Goal: Information Seeking & Learning: Learn about a topic

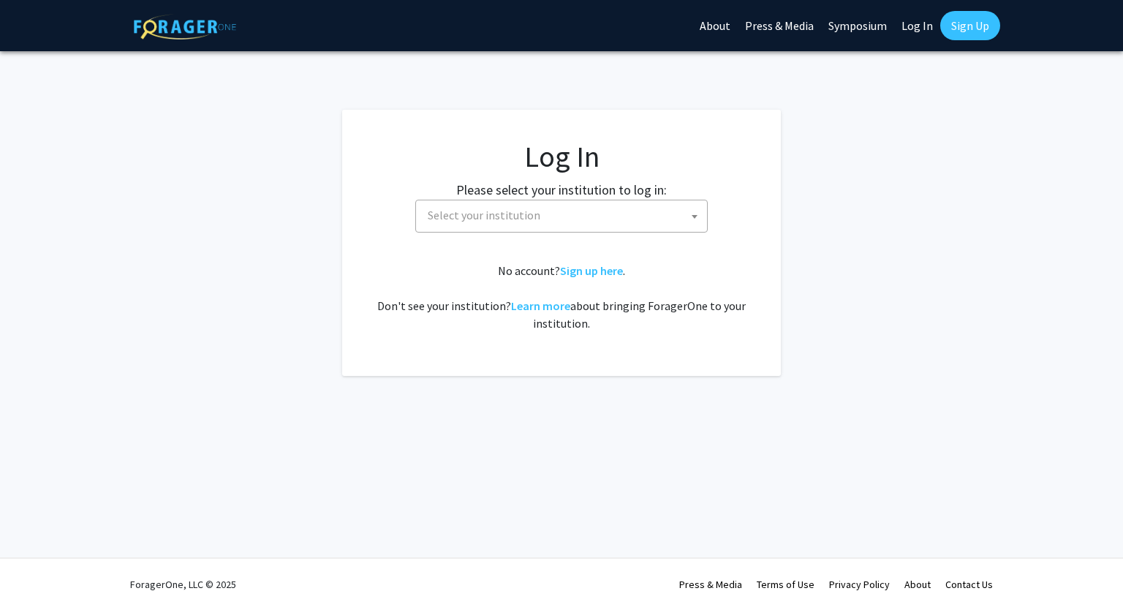
select select
click at [545, 194] on label "Please select your institution to log in:" at bounding box center [561, 190] width 211 height 20
click at [544, 212] on span "Select your institution" at bounding box center [564, 215] width 285 height 30
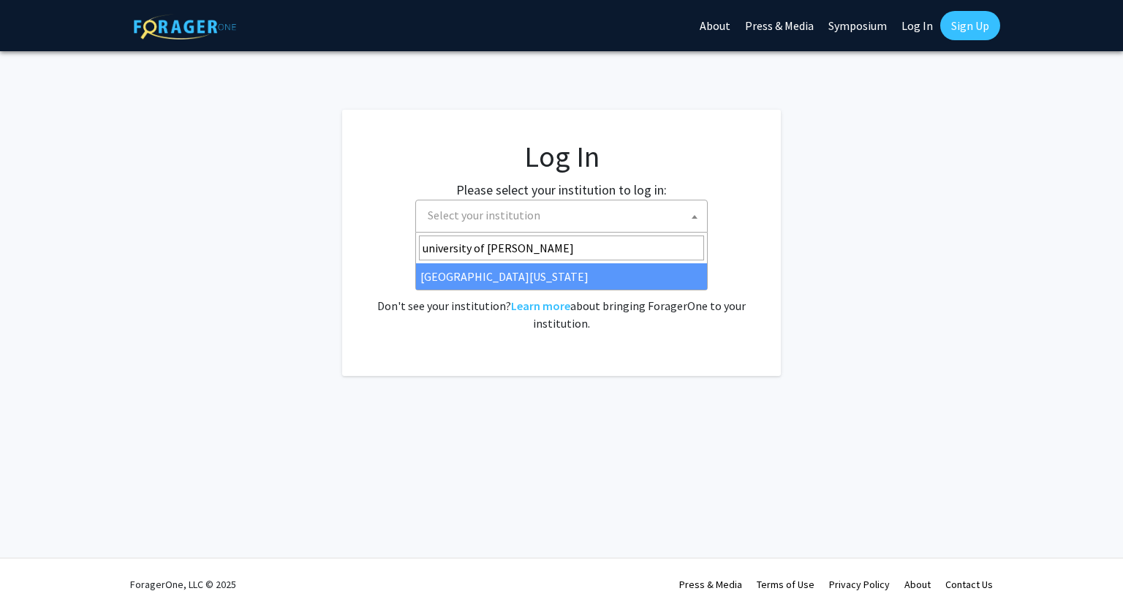
type input "university of ken"
select select "13"
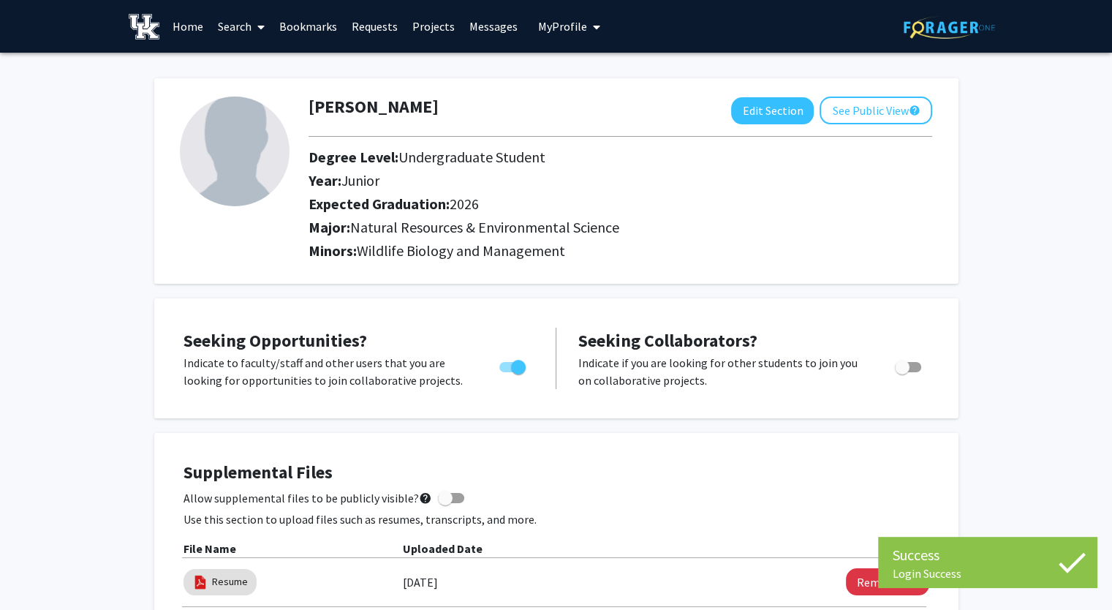
click at [234, 24] on link "Search" at bounding box center [241, 26] width 61 height 51
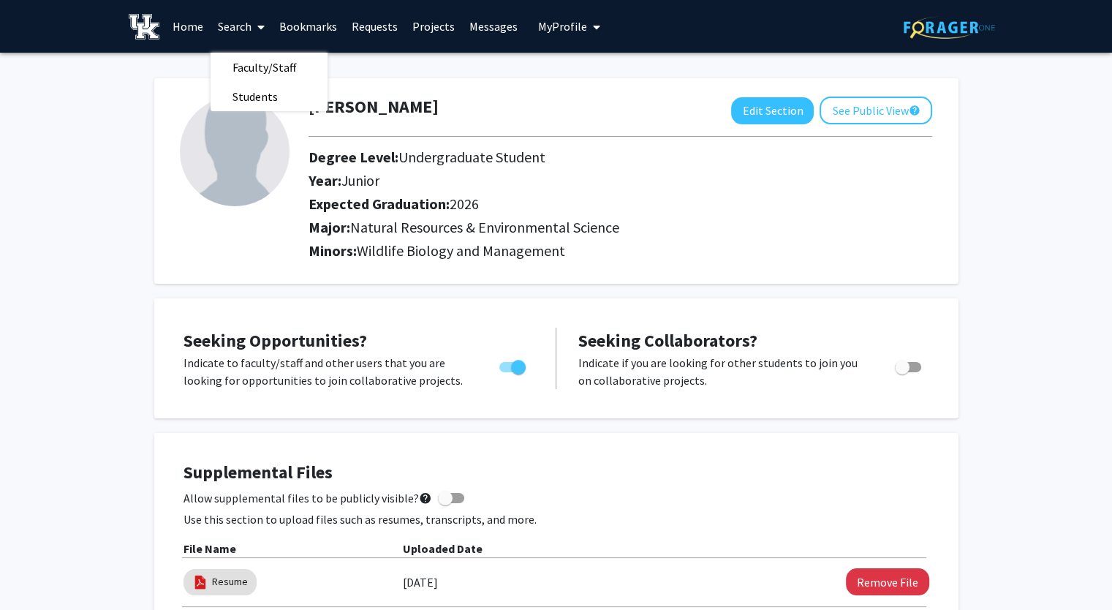
click at [188, 23] on link "Home" at bounding box center [187, 26] width 45 height 51
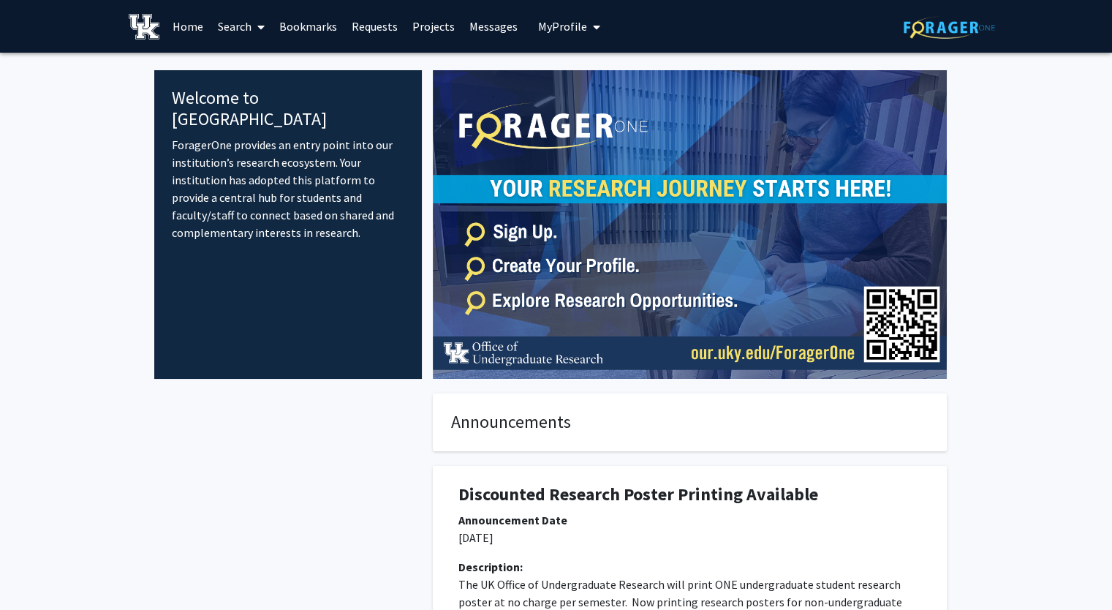
click at [266, 37] on link "Search" at bounding box center [241, 26] width 61 height 51
click at [266, 67] on span "Faculty/Staff" at bounding box center [264, 67] width 107 height 29
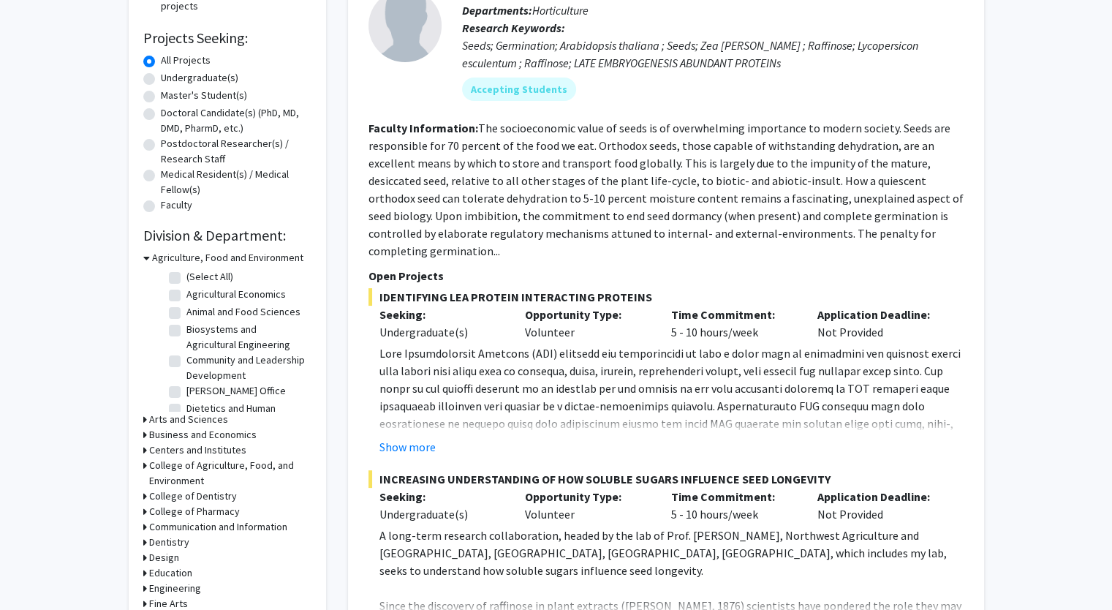
scroll to position [205, 0]
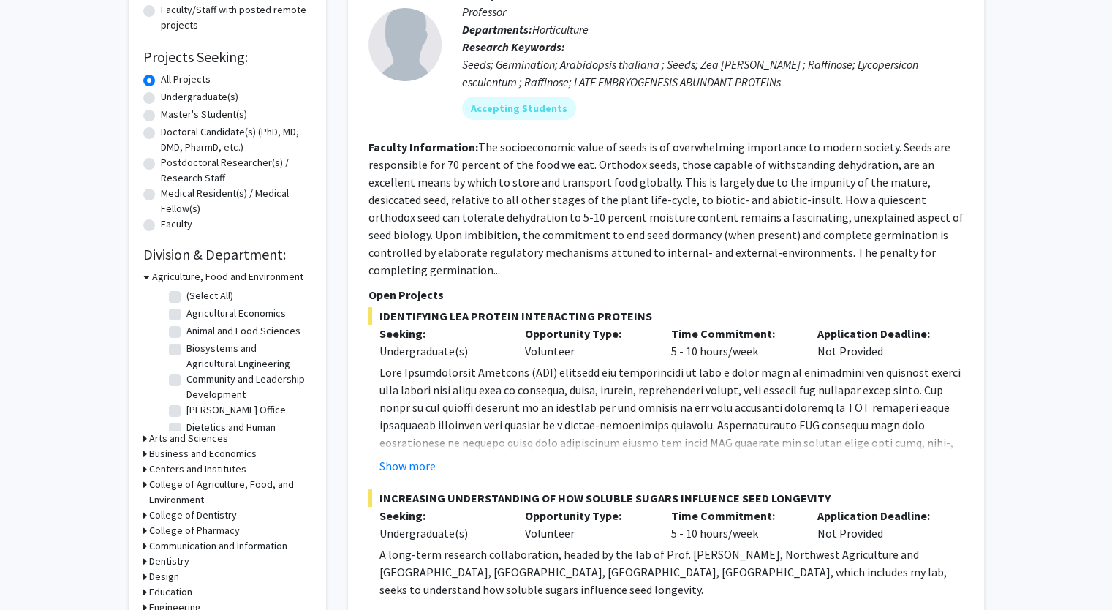
click at [194, 95] on label "Undergraduate(s)" at bounding box center [199, 96] width 77 height 15
click at [170, 95] on input "Undergraduate(s)" at bounding box center [166, 94] width 10 height 10
radio input "true"
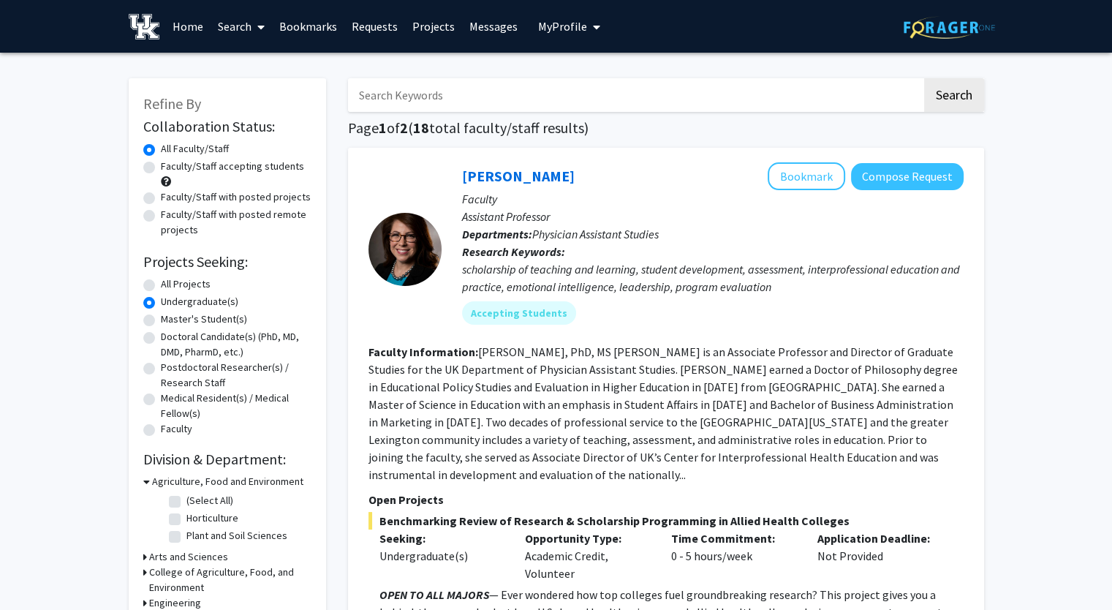
click at [211, 311] on label "Master's Student(s)" at bounding box center [204, 318] width 86 height 15
click at [170, 311] on input "Master's Student(s)" at bounding box center [166, 316] width 10 height 10
radio input "true"
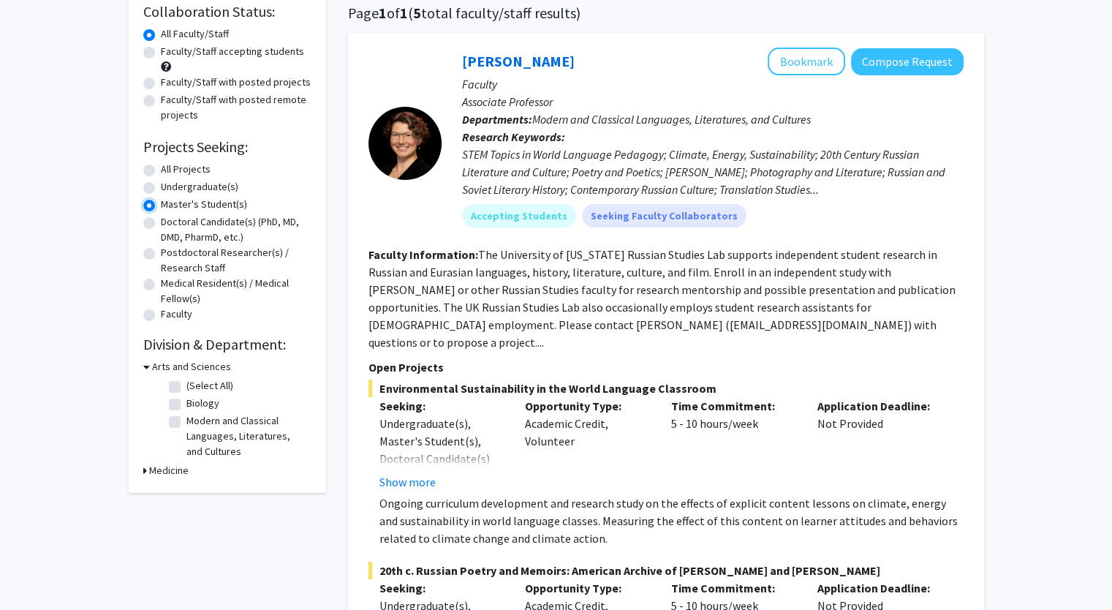
scroll to position [105, 0]
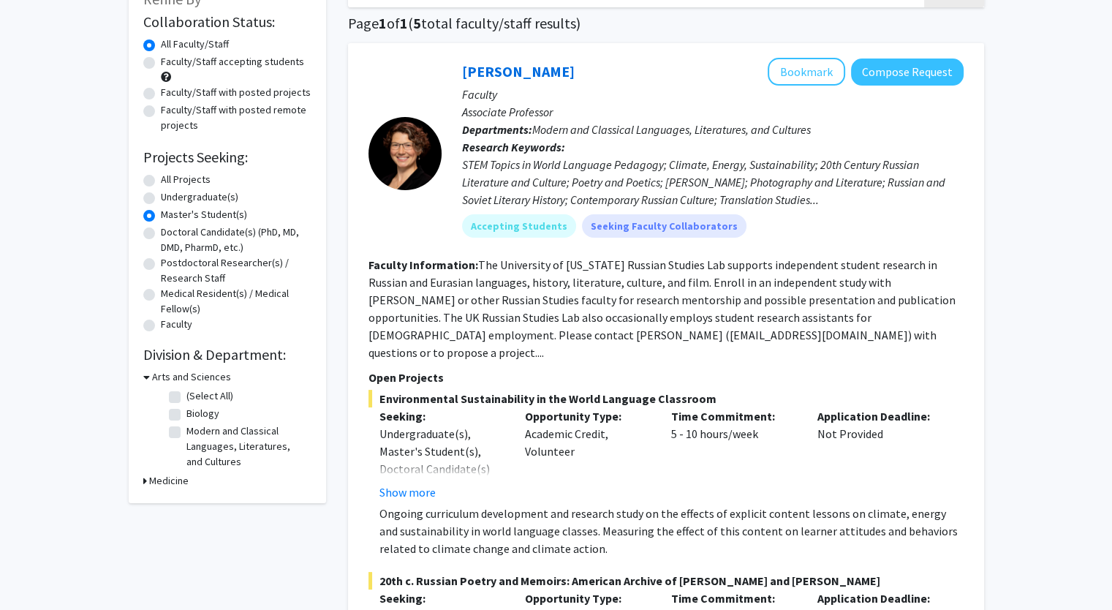
click at [161, 197] on label "Undergraduate(s)" at bounding box center [199, 196] width 77 height 15
click at [161, 197] on input "Undergraduate(s)" at bounding box center [166, 194] width 10 height 10
radio input "true"
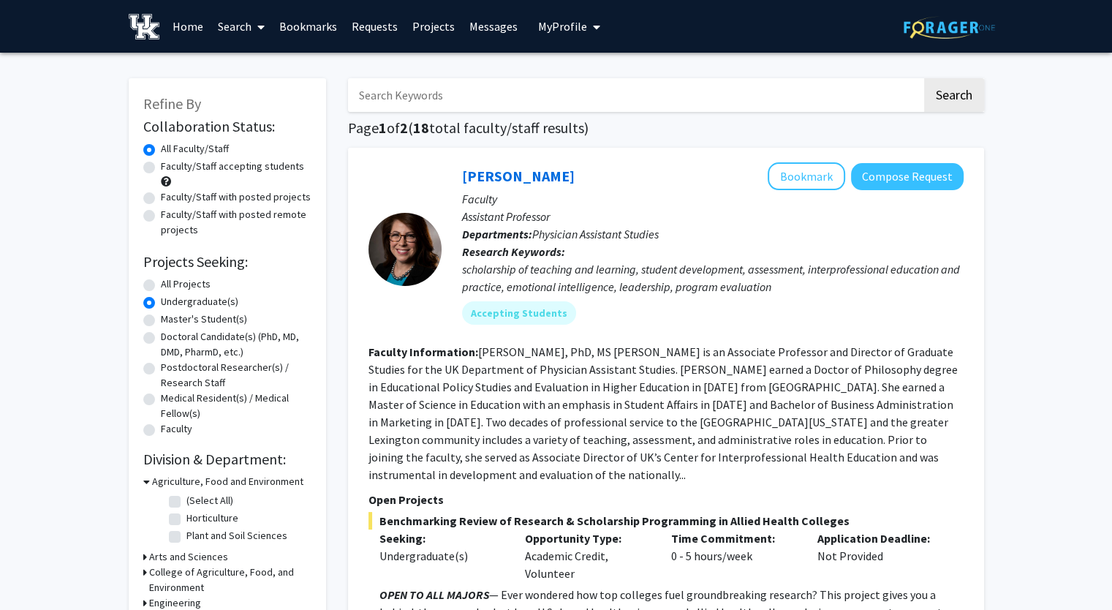
click at [169, 481] on h3 "Agriculture, Food and Environment" at bounding box center [227, 481] width 151 height 15
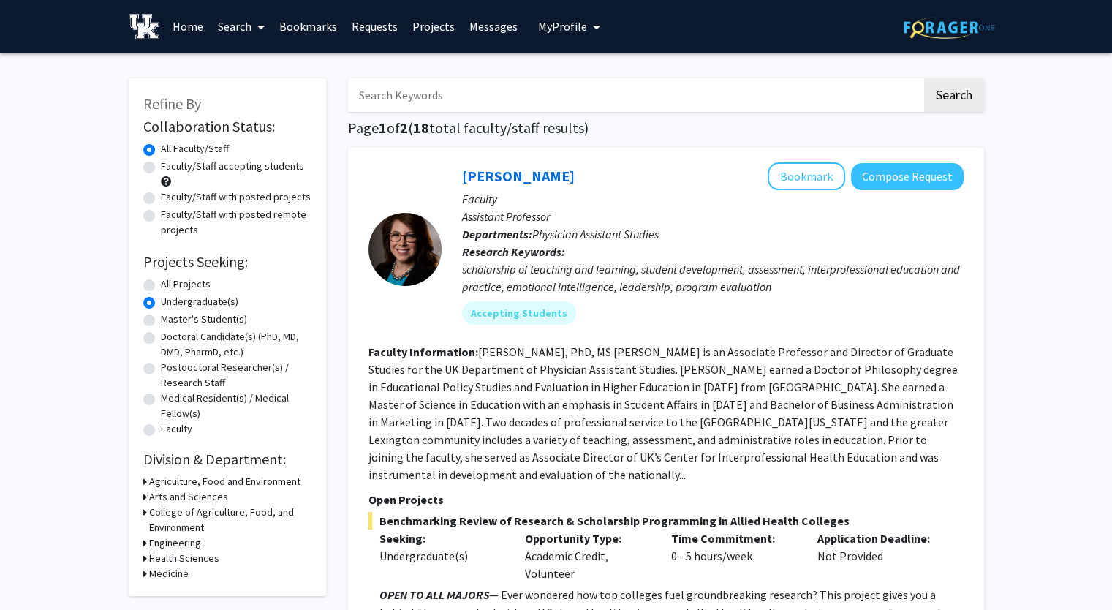
click at [169, 481] on h3 "Agriculture, Food and Environment" at bounding box center [224, 481] width 151 height 15
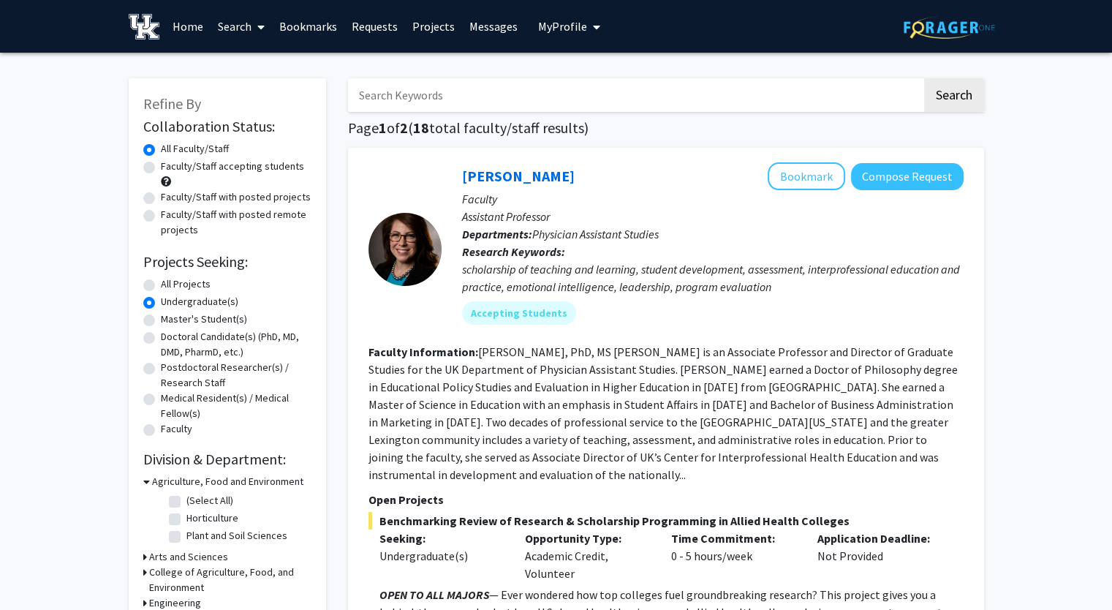
click at [192, 580] on h3 "College of Agriculture, Food, and Environment" at bounding box center [230, 579] width 162 height 31
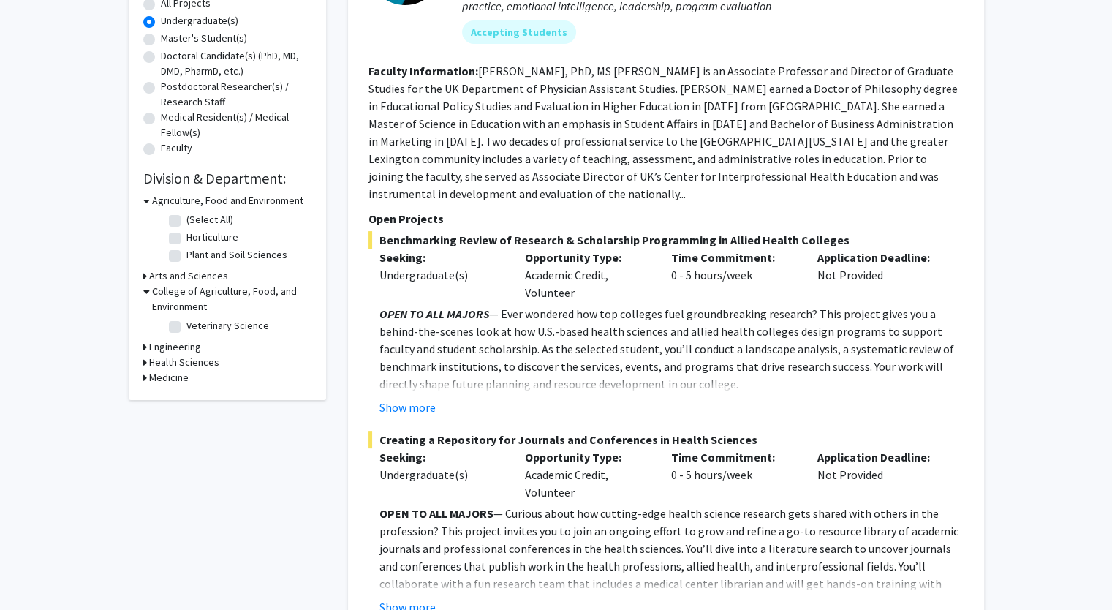
scroll to position [290, 0]
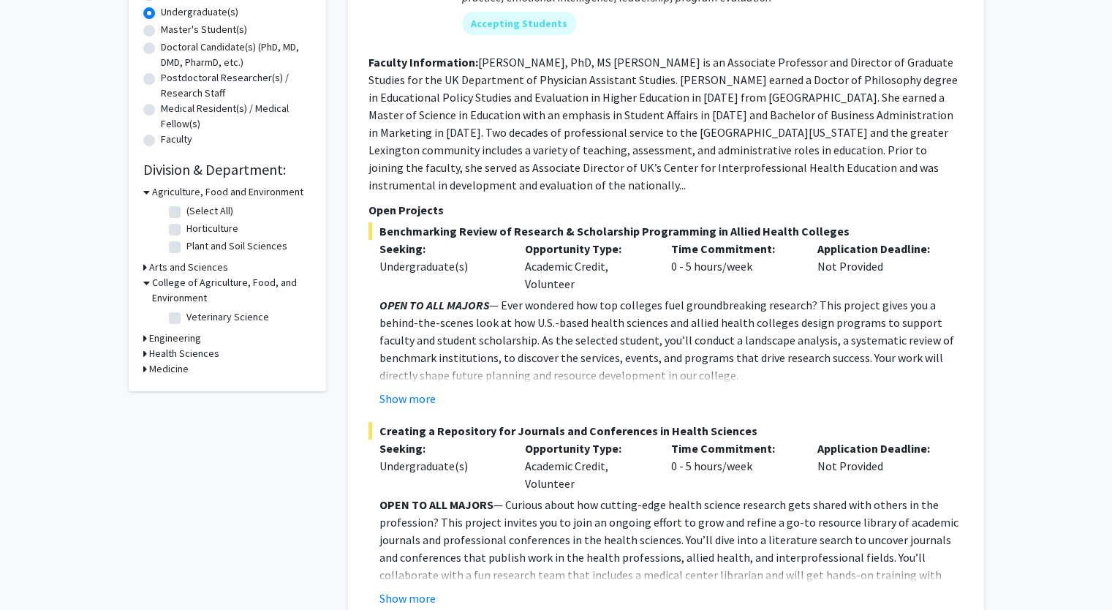
click at [188, 314] on label "Veterinary Science" at bounding box center [227, 316] width 83 height 15
click at [188, 314] on input "Veterinary Science" at bounding box center [191, 314] width 10 height 10
checkbox input "true"
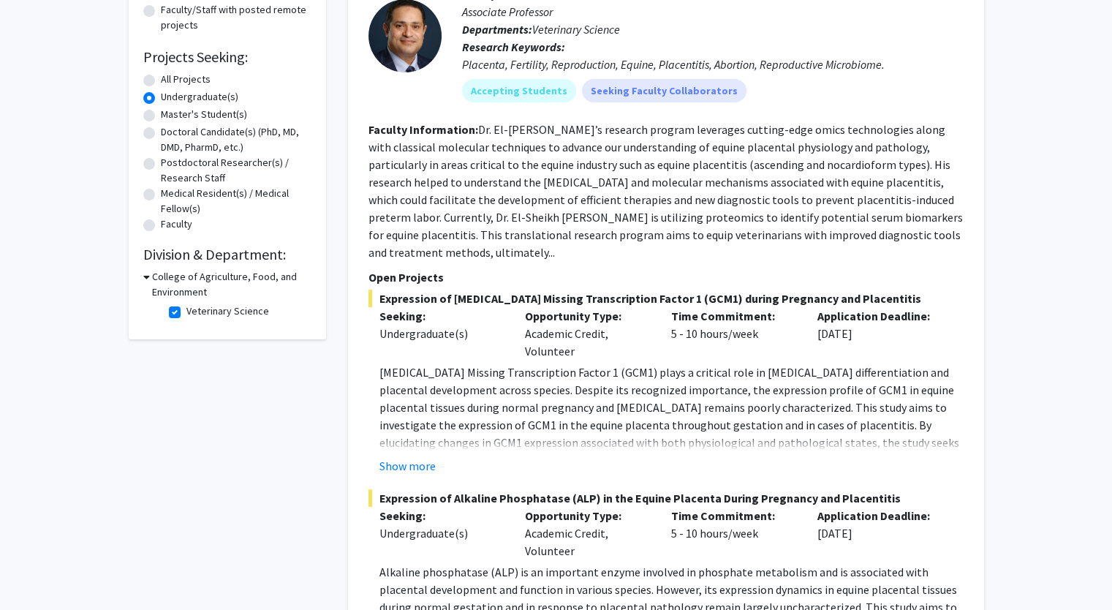
scroll to position [234, 0]
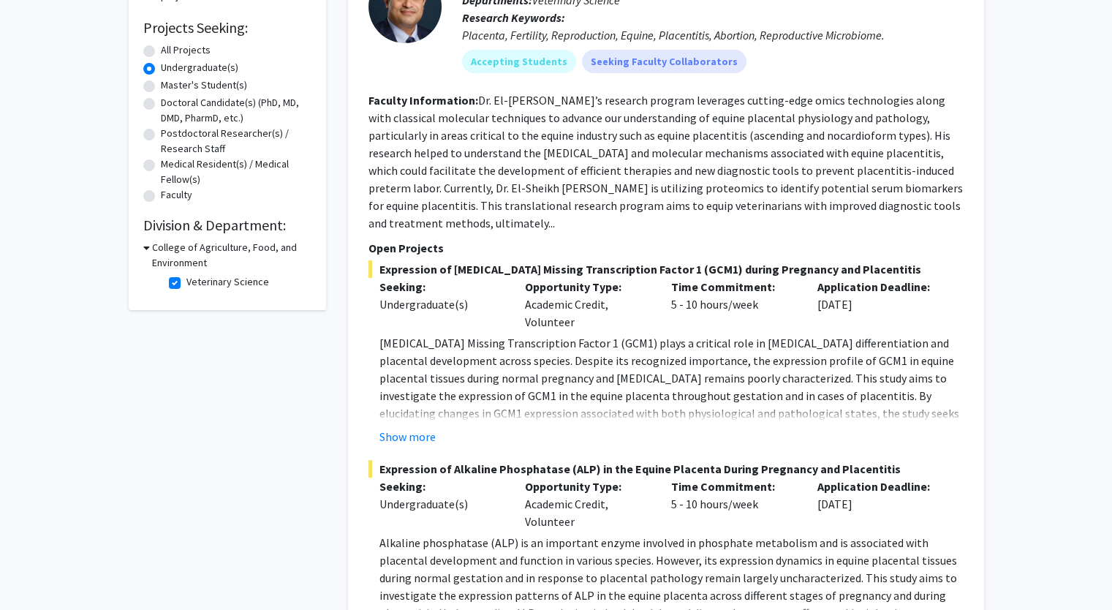
click at [186, 279] on label "Veterinary Science" at bounding box center [227, 281] width 83 height 15
click at [186, 279] on input "Veterinary Science" at bounding box center [191, 279] width 10 height 10
checkbox input "false"
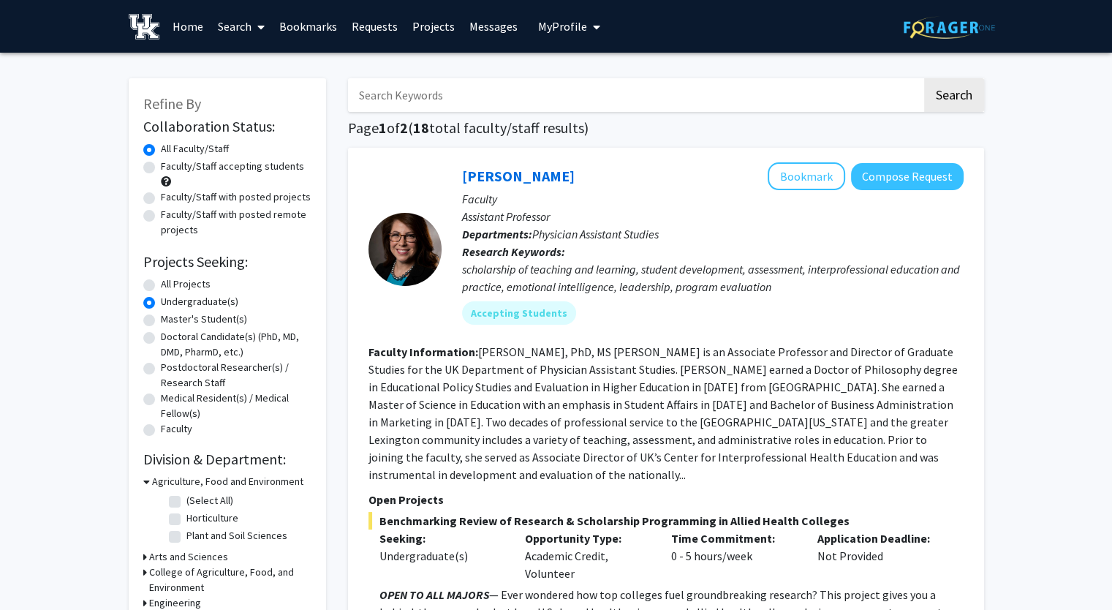
click at [205, 571] on h3 "College of Agriculture, Food, and Environment" at bounding box center [230, 579] width 162 height 31
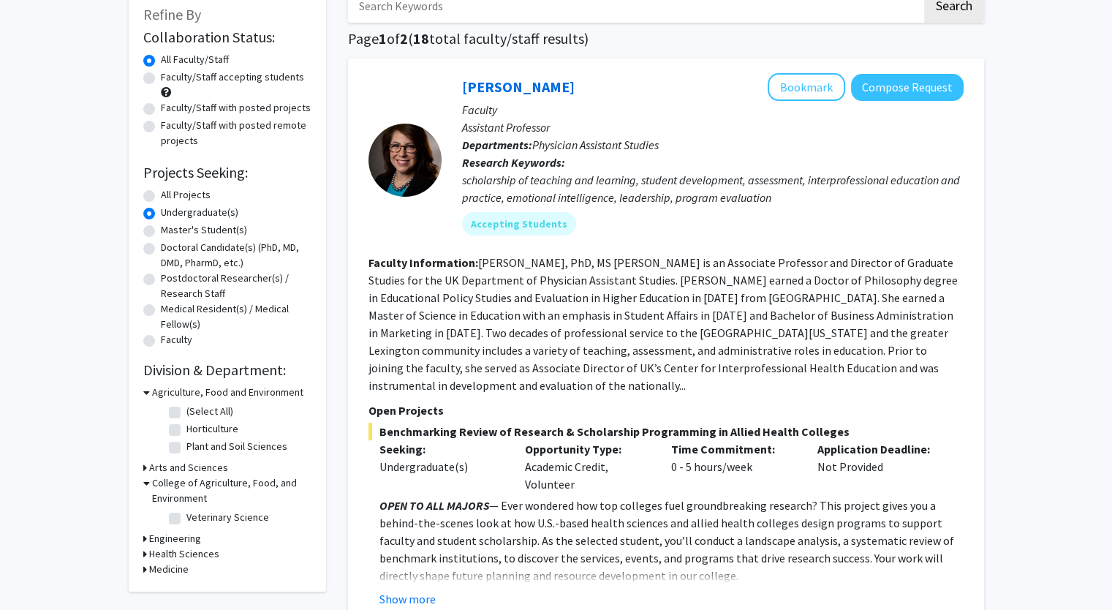
scroll to position [88, 0]
click at [186, 413] on label "(Select All)" at bounding box center [209, 412] width 47 height 15
click at [186, 413] on input "(Select All)" at bounding box center [191, 410] width 10 height 10
checkbox input "true"
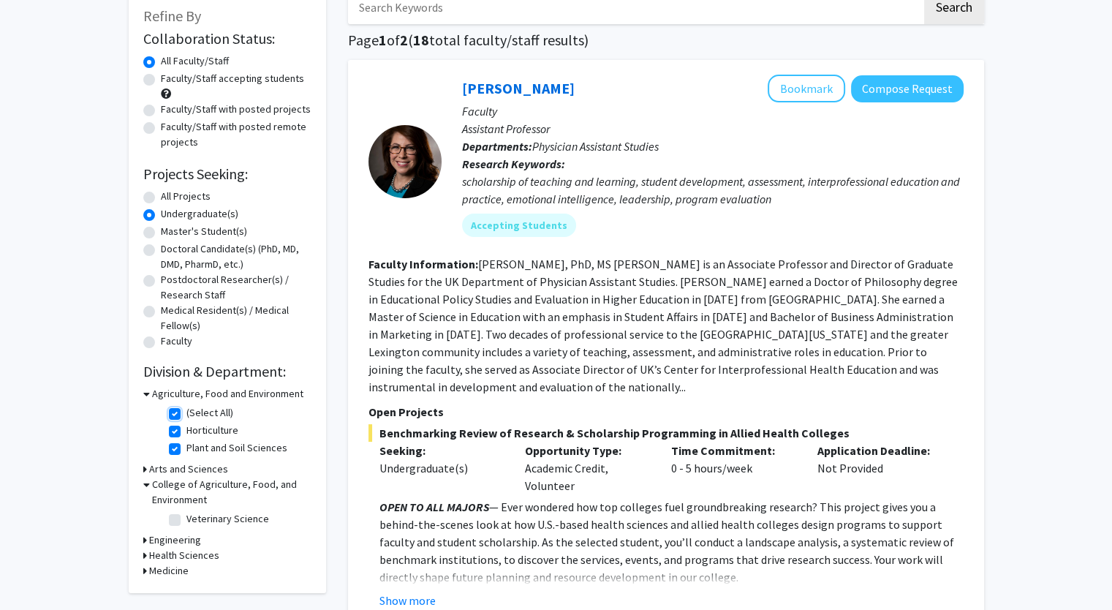
checkbox input "true"
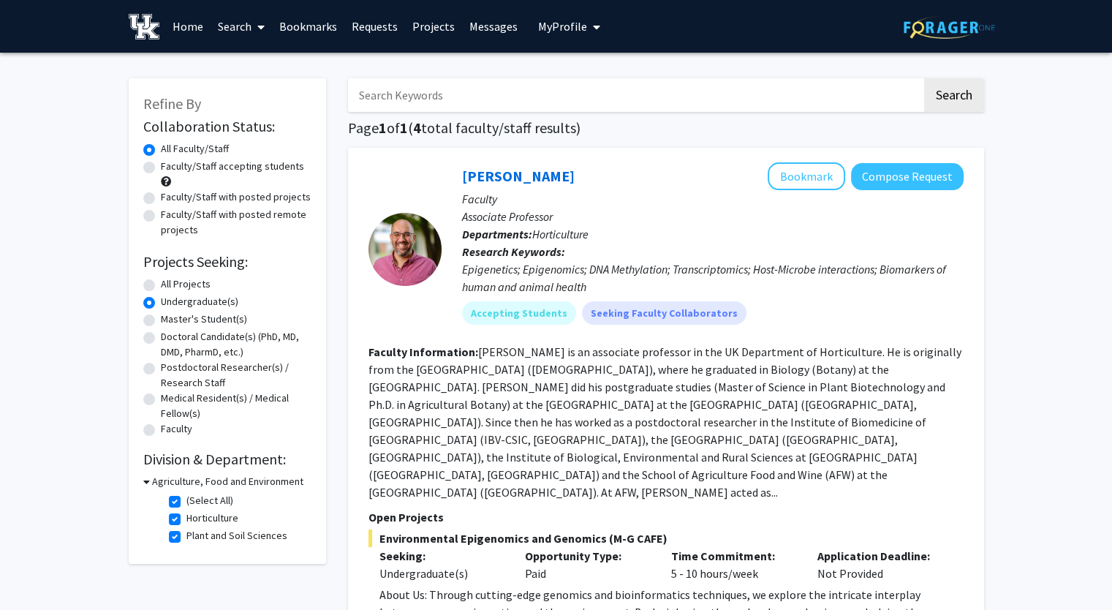
click at [186, 500] on label "(Select All)" at bounding box center [209, 500] width 47 height 15
click at [186, 500] on input "(Select All)" at bounding box center [191, 498] width 10 height 10
checkbox input "false"
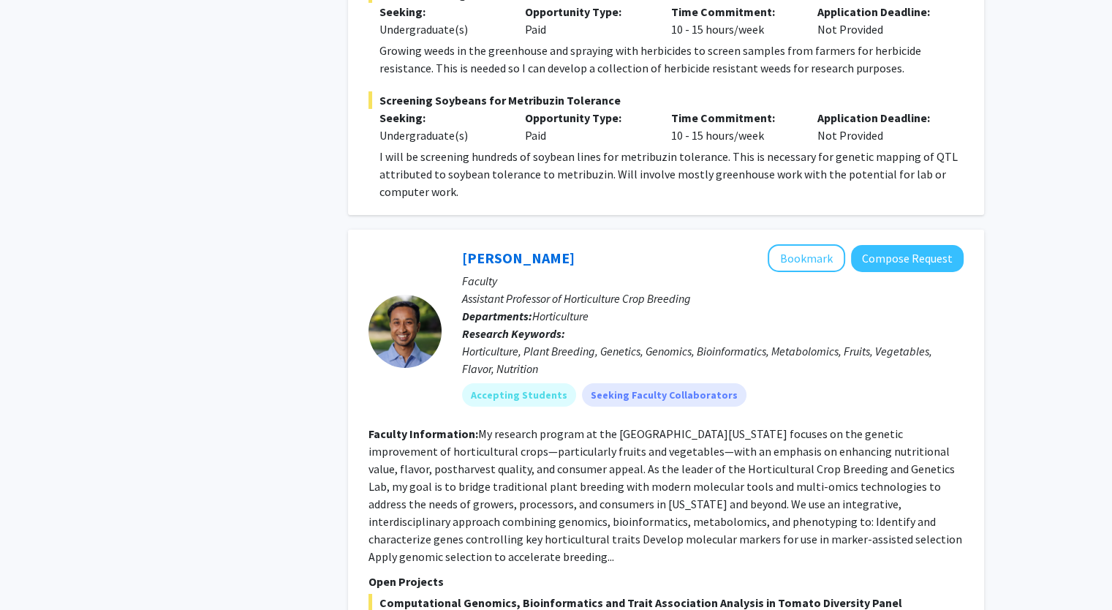
scroll to position [4971, 0]
